Goal: Information Seeking & Learning: Learn about a topic

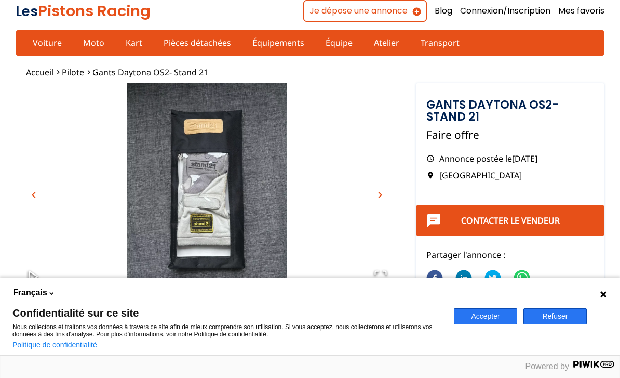
click at [603, 294] on icon at bounding box center [604, 294] width 6 height 6
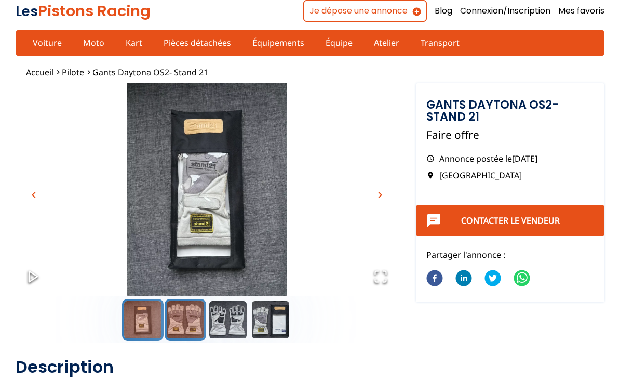
click at [181, 311] on button "Go to Slide 2" at bounding box center [186, 320] width 42 height 42
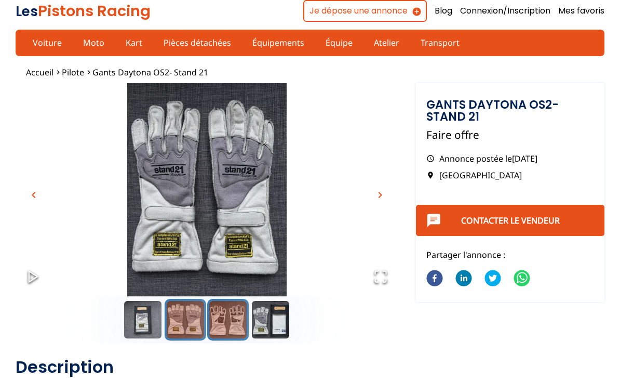
click at [223, 320] on button "Go to Slide 3" at bounding box center [228, 320] width 42 height 42
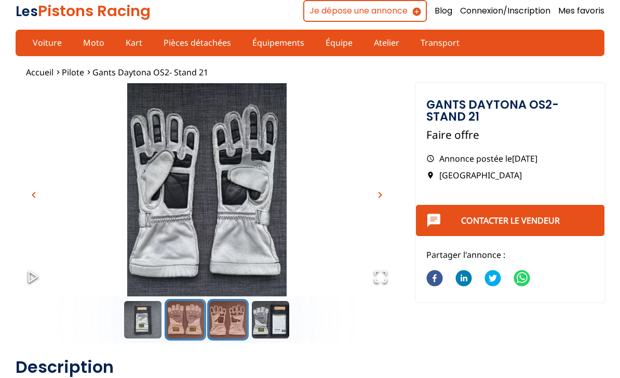
click at [191, 317] on button "Go to Slide 2" at bounding box center [186, 320] width 42 height 42
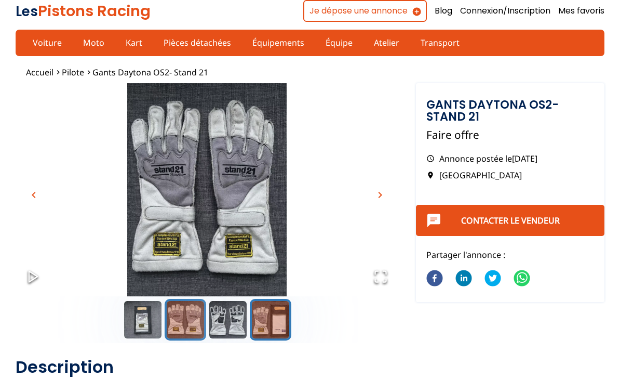
click at [270, 322] on button "Go to Slide 4" at bounding box center [271, 320] width 42 height 42
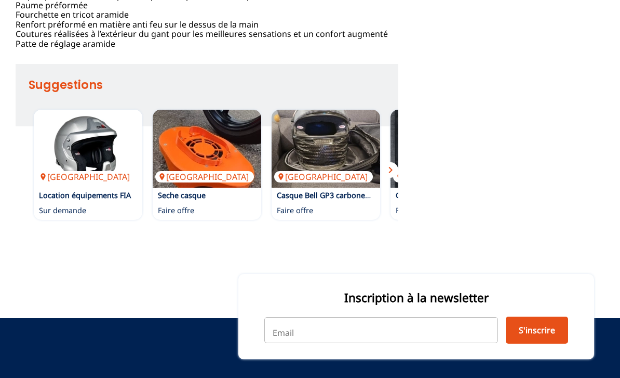
scroll to position [534, 0]
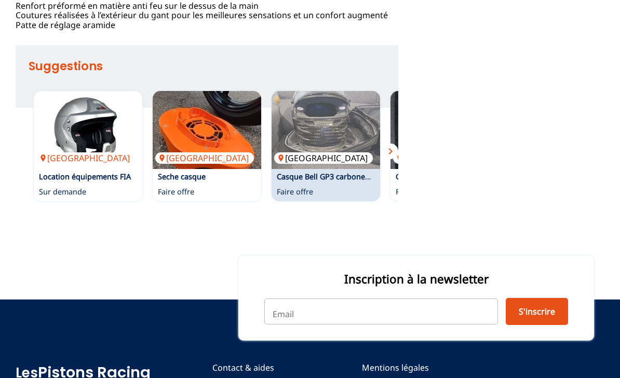
click at [319, 169] on img at bounding box center [326, 130] width 109 height 78
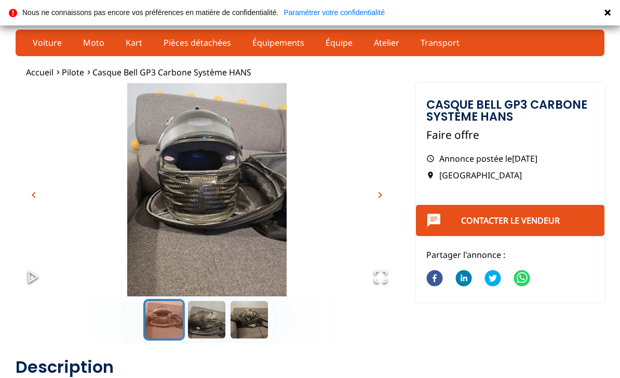
click at [380, 195] on span "chevron_right" at bounding box center [380, 195] width 12 height 12
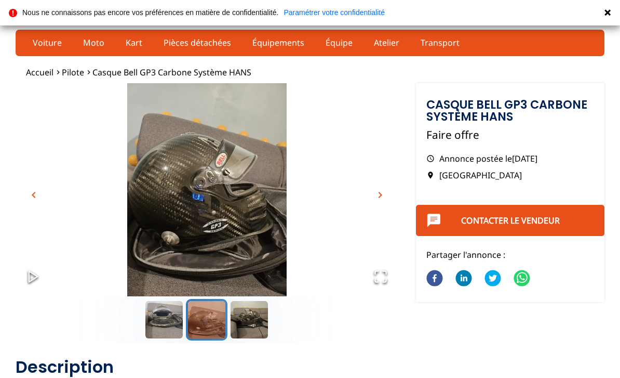
click at [379, 193] on span "chevron_right" at bounding box center [380, 195] width 12 height 12
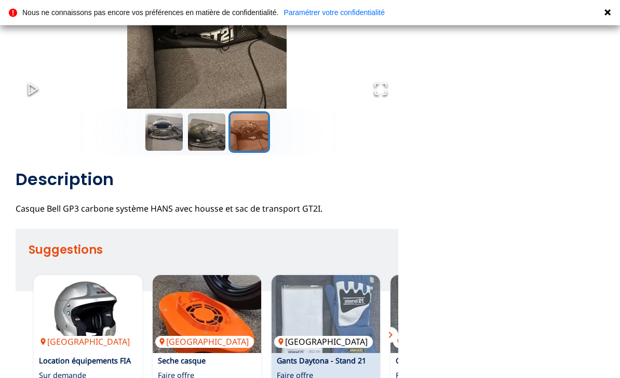
scroll to position [188, 0]
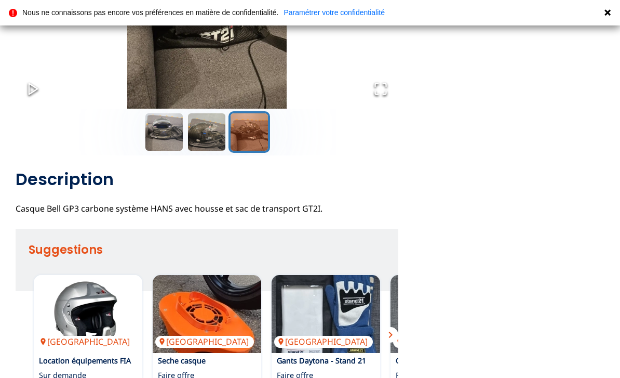
click at [390, 335] on span "chevron_right" at bounding box center [391, 334] width 12 height 12
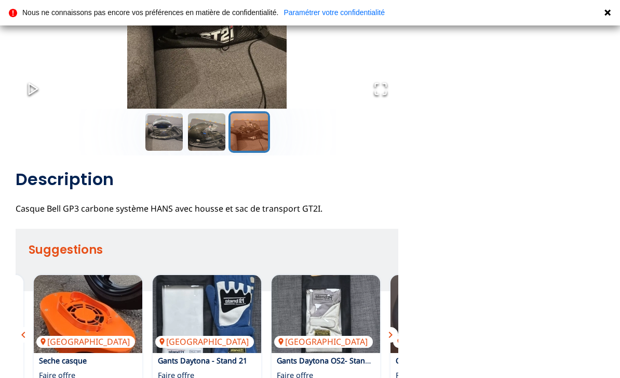
click at [390, 335] on span "chevron_right" at bounding box center [391, 334] width 12 height 12
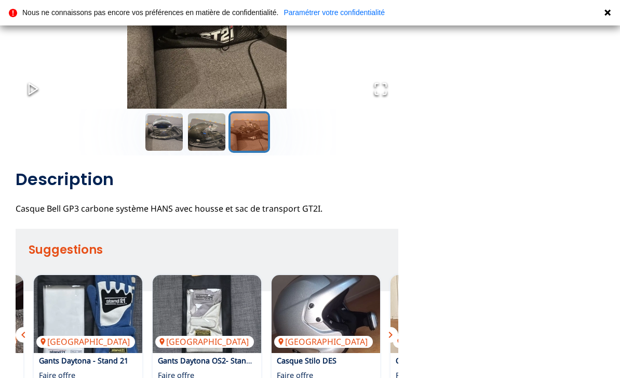
click at [390, 335] on span "chevron_right" at bounding box center [391, 334] width 12 height 12
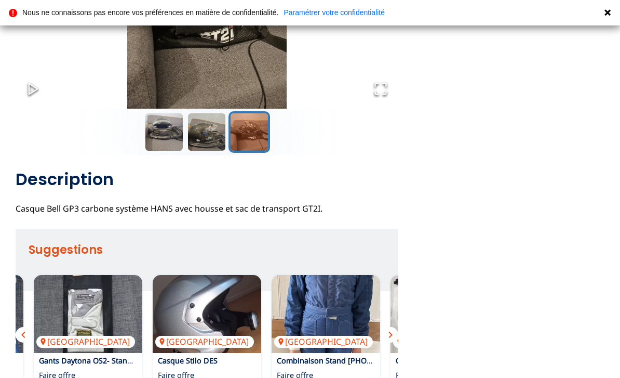
click at [390, 335] on span "chevron_right" at bounding box center [391, 334] width 12 height 12
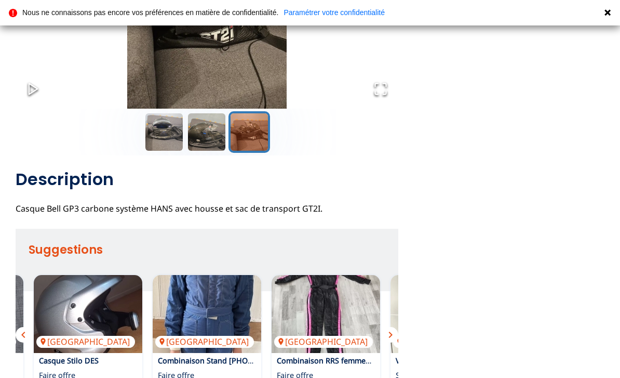
click at [390, 335] on span "chevron_right" at bounding box center [391, 334] width 12 height 12
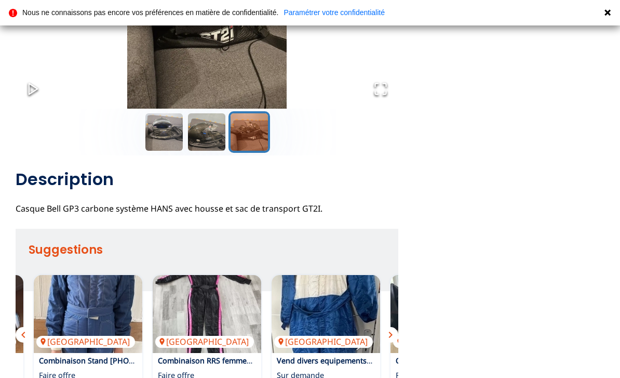
click at [390, 335] on span "chevron_right" at bounding box center [391, 334] width 12 height 12
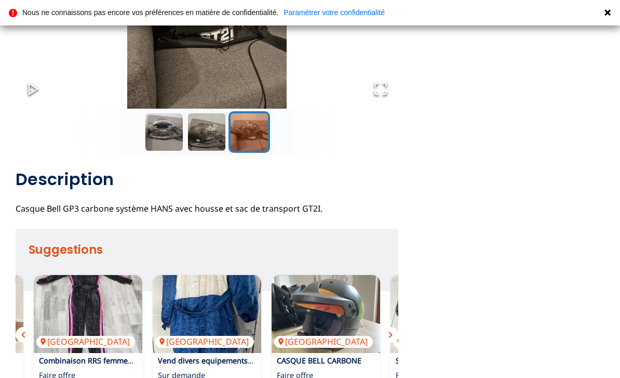
click at [390, 335] on span "chevron_right" at bounding box center [391, 334] width 12 height 12
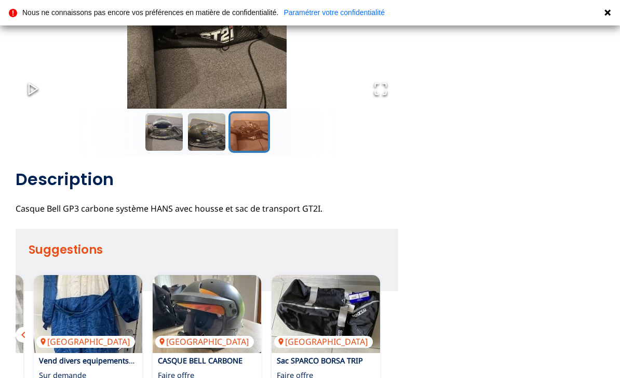
click at [390, 335] on div "France Location équipements FIA Sur demande France Seche casque Faire offre [GE…" at bounding box center [207, 330] width 383 height 120
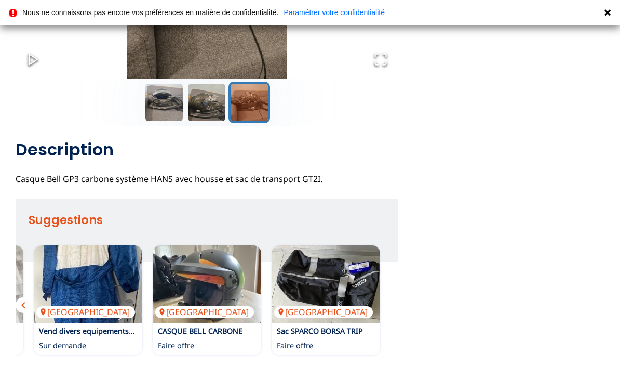
scroll to position [220, 0]
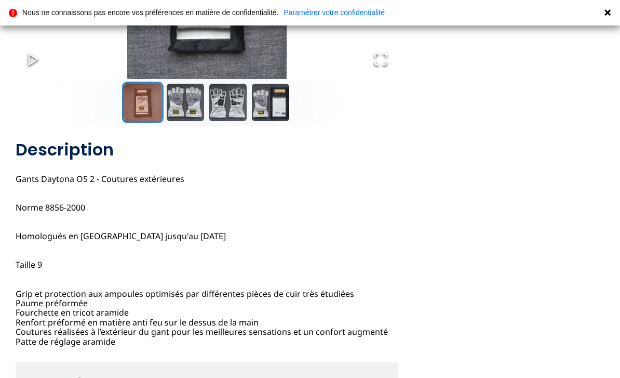
scroll to position [220, 0]
